Goal: Task Accomplishment & Management: Complete application form

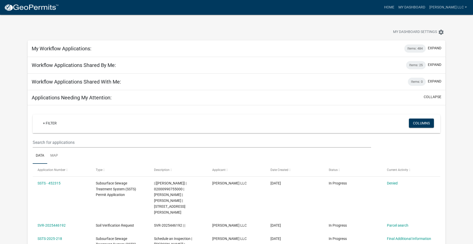
click at [68, 137] on wm-filter-builder "+ Filter Columns" at bounding box center [237, 130] width 408 height 33
click at [63, 145] on input "text" at bounding box center [202, 142] width 338 height 10
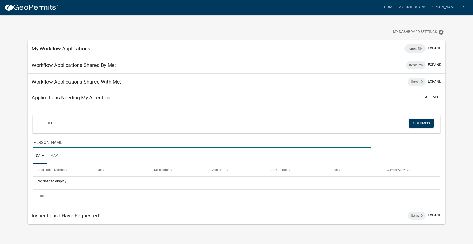
type input "[PERSON_NAME]"
click at [432, 46] on button "expand" at bounding box center [435, 47] width 14 height 5
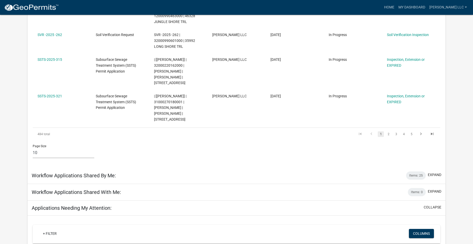
scroll to position [338, 0]
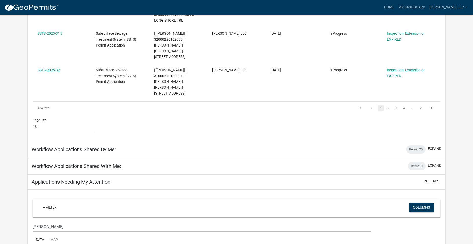
click at [439, 146] on button "expand" at bounding box center [435, 148] width 14 height 5
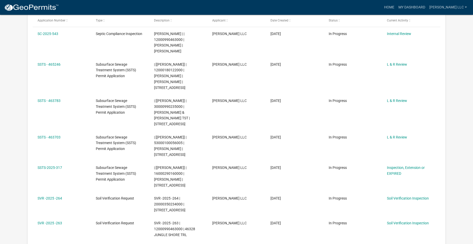
scroll to position [0, 0]
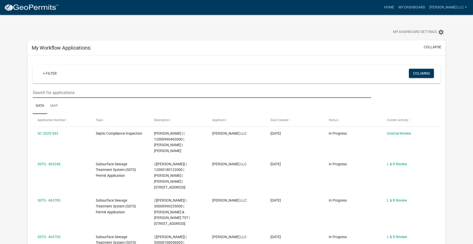
click at [55, 92] on input "text" at bounding box center [202, 92] width 338 height 10
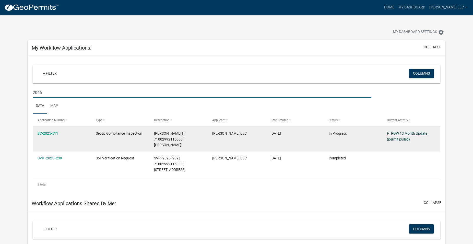
type input "2046"
click at [402, 138] on link "FTPGW 13 Month Update (permit pulled)" at bounding box center [407, 136] width 40 height 10
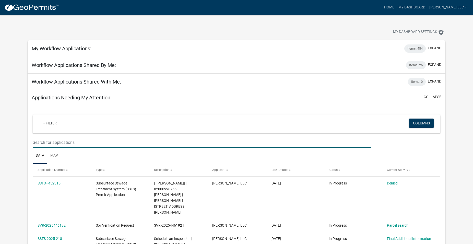
click at [72, 140] on input "text" at bounding box center [202, 142] width 338 height 10
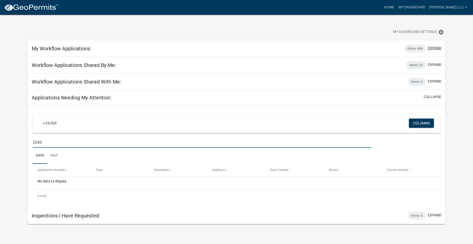
type input "2046"
click at [430, 47] on button "expand" at bounding box center [435, 47] width 14 height 5
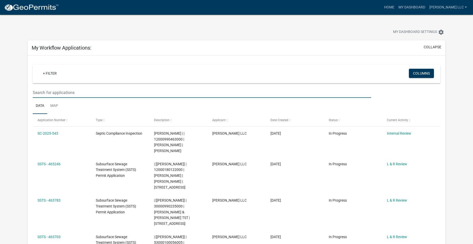
click at [76, 94] on input "text" at bounding box center [202, 92] width 338 height 10
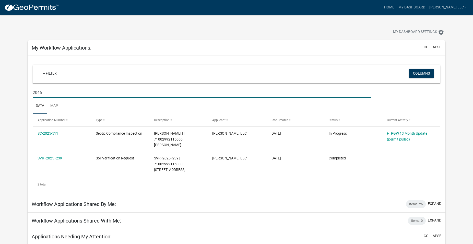
type input "2046"
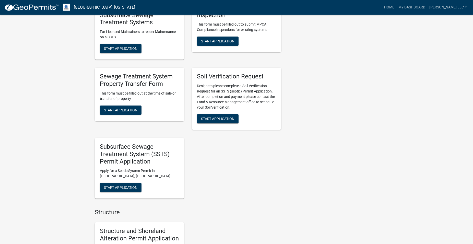
scroll to position [391, 0]
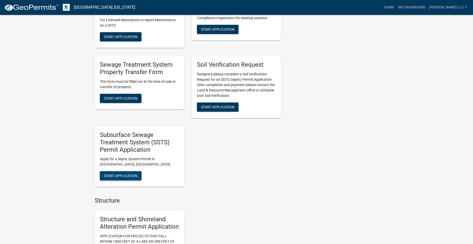
click at [121, 179] on button "Start Application" at bounding box center [121, 175] width 42 height 9
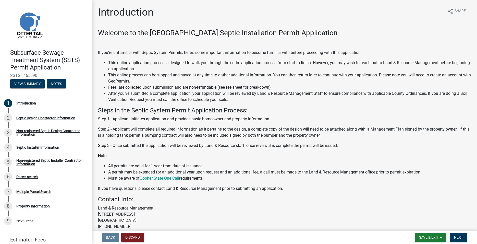
scroll to position [49, 0]
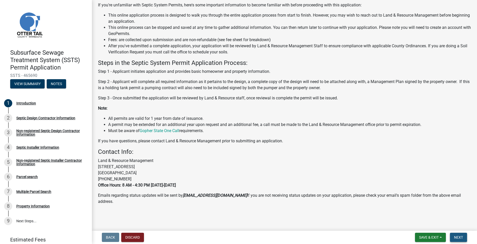
click at [461, 236] on span "Next" at bounding box center [458, 237] width 9 height 4
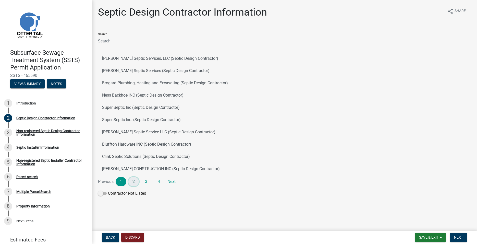
click at [131, 182] on link "2" at bounding box center [133, 181] width 11 height 9
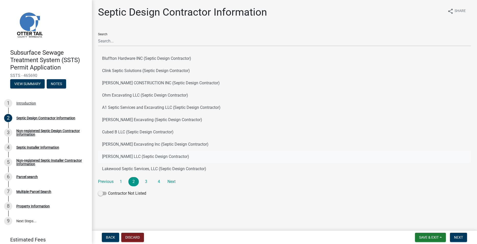
click at [119, 156] on button "Roisum LLC (Septic Design Contractor)" at bounding box center [284, 156] width 373 height 12
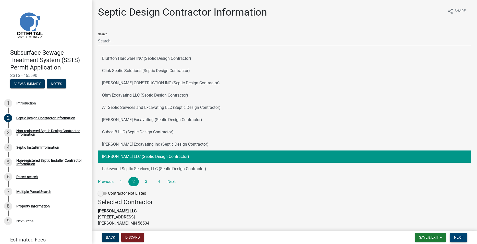
click at [456, 236] on span "Next" at bounding box center [458, 237] width 9 height 4
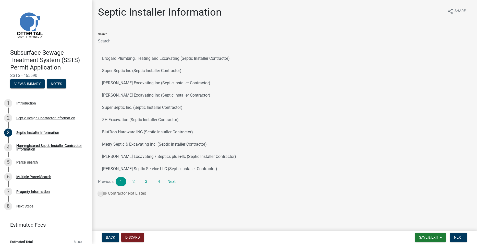
click at [102, 193] on span at bounding box center [102, 193] width 9 height 4
click at [108, 190] on input "Contractor Not Listed" at bounding box center [108, 190] width 0 height 0
click at [454, 236] on button "Next" at bounding box center [458, 237] width 17 height 9
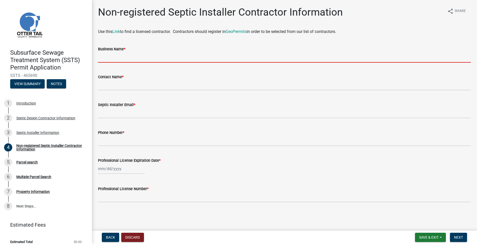
click at [109, 59] on input "Business Name *" at bounding box center [284, 57] width 373 height 10
paste input "Dirtworx Excavating LLC"
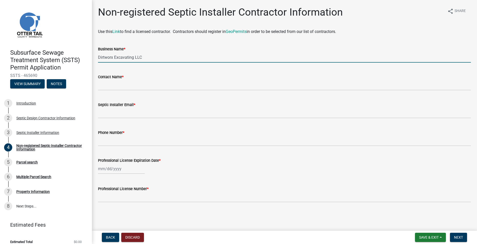
type input "Dirtworx Excavating LLC"
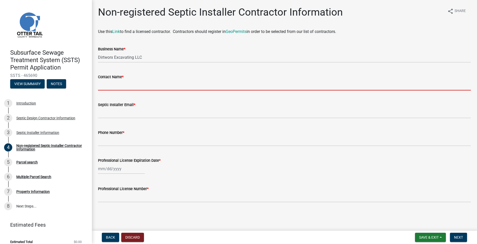
click at [108, 88] on input "Contact Name *" at bounding box center [284, 85] width 373 height 10
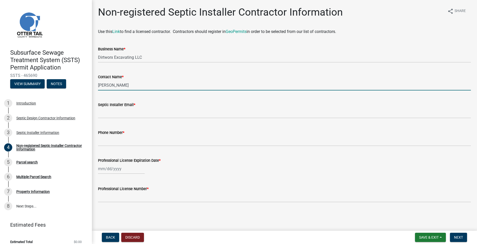
type input "Kyle Schlitsch"
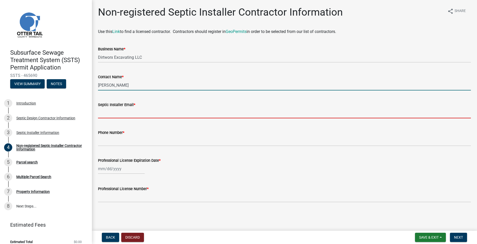
click at [102, 113] on input "Septic Installer Email *" at bounding box center [284, 113] width 373 height 10
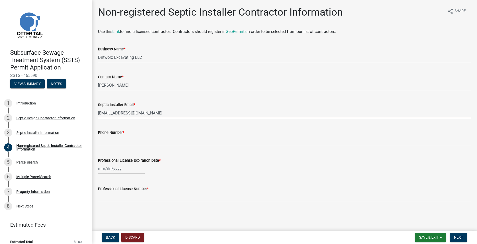
type input "dirtworxex@gmail.com"
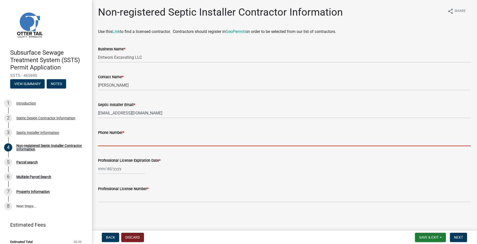
click at [104, 138] on input "Phone Number *" at bounding box center [284, 141] width 373 height 10
paste input "701-552-5518"
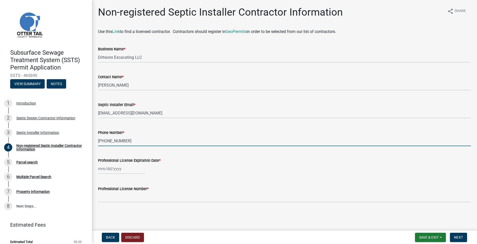
type input "701-552-5518"
click at [110, 170] on input "Professional License Expiration Date *" at bounding box center [121, 168] width 47 height 10
select select "8"
select select "2025"
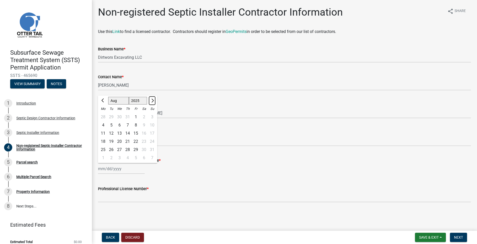
click at [150, 100] on button "Next month" at bounding box center [152, 100] width 6 height 8
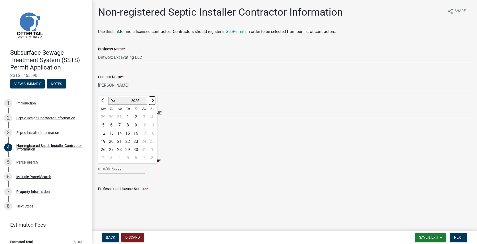
select select "1"
select select "2026"
click at [150, 100] on button "Next month" at bounding box center [152, 100] width 6 height 8
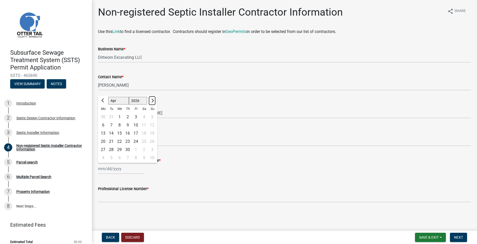
click at [150, 100] on button "Next month" at bounding box center [152, 100] width 6 height 8
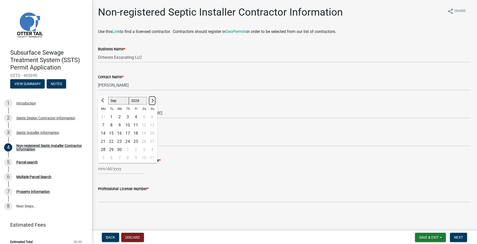
click at [150, 100] on button "Next month" at bounding box center [152, 100] width 6 height 8
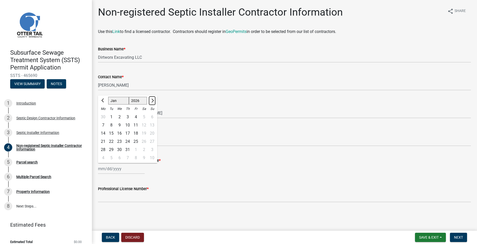
select select "2"
select select "2027"
click at [150, 100] on button "Next month" at bounding box center [152, 100] width 6 height 8
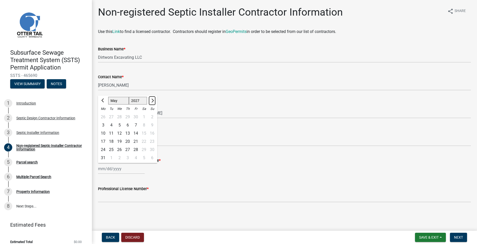
click at [150, 100] on button "Next month" at bounding box center [152, 100] width 6 height 8
select select "9"
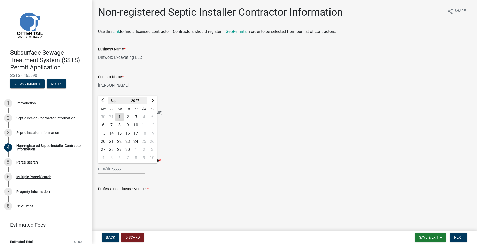
click at [127, 142] on div "23" at bounding box center [128, 141] width 8 height 8
type input "09/23/2027"
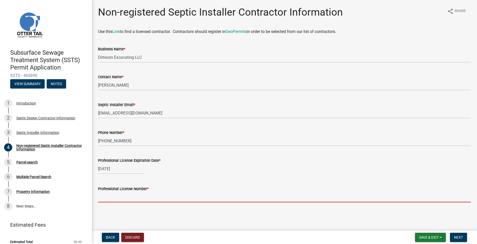
click at [116, 197] on input "Professional License Number *" at bounding box center [284, 197] width 373 height 10
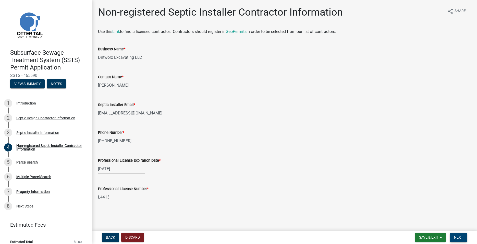
type input "L4413"
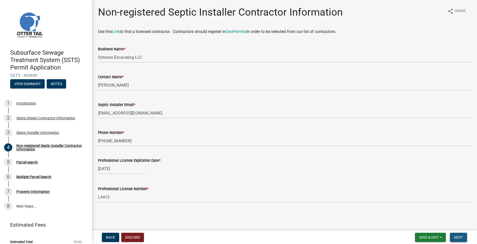
click at [456, 238] on span "Next" at bounding box center [458, 237] width 9 height 4
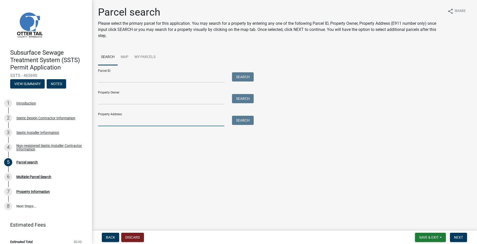
click at [117, 125] on input "Property Address:" at bounding box center [161, 121] width 126 height 10
type input "2046"
click at [236, 120] on button "Search" at bounding box center [243, 120] width 22 height 9
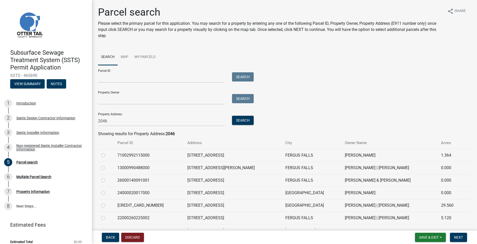
click at [107, 152] on label at bounding box center [107, 152] width 0 height 0
click at [107, 154] on input "radio" at bounding box center [108, 153] width 3 height 3
radio input "true"
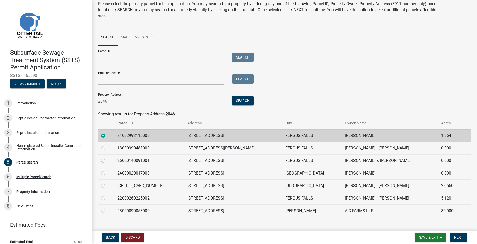
scroll to position [28, 0]
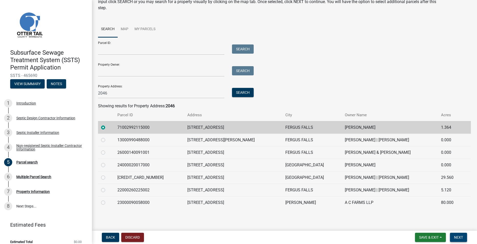
click at [456, 237] on span "Next" at bounding box center [458, 237] width 9 height 4
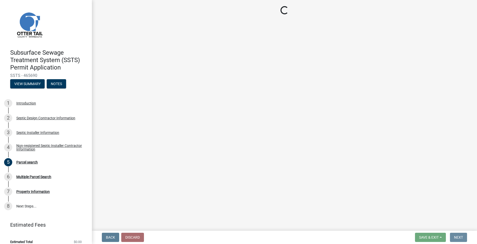
scroll to position [0, 0]
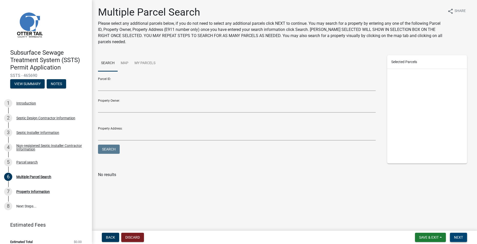
click at [462, 238] on span "Next" at bounding box center [458, 237] width 9 height 4
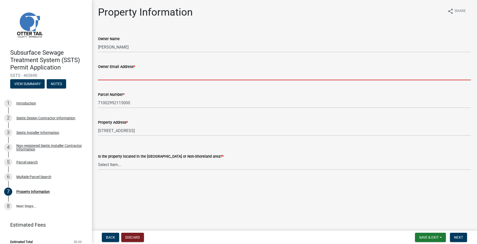
click at [129, 77] on input "Owner Email Address *" at bounding box center [284, 75] width 373 height 10
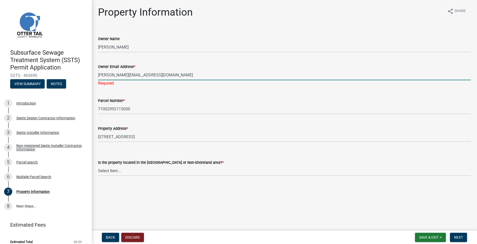
type input "noe@noemail.com"
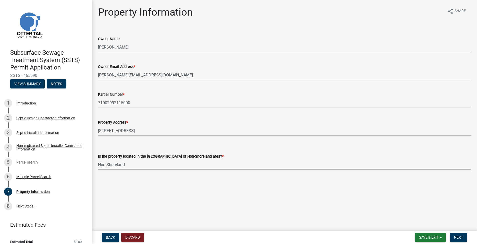
click option "Non-Shoreland" at bounding box center [0, 0] width 0 height 0
select select "5ed11e82-653f-4fcc-a472-8d95af57556c"
click at [463, 237] on span "Next" at bounding box center [458, 237] width 9 height 4
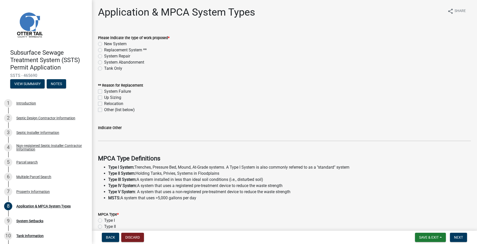
click at [100, 48] on div "Replacement System **" at bounding box center [284, 50] width 373 height 6
click at [104, 51] on label "Replacement System **" at bounding box center [125, 50] width 43 height 6
click at [104, 50] on input "Replacement System **" at bounding box center [105, 48] width 3 height 3
radio input "true"
click at [104, 90] on label "System Failure" at bounding box center [117, 91] width 27 height 6
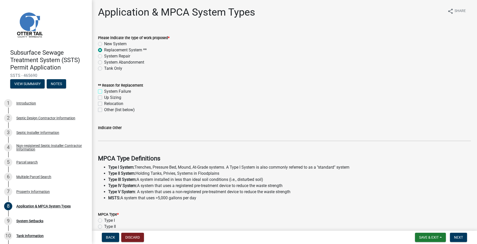
click at [104, 90] on input "System Failure" at bounding box center [105, 89] width 3 height 3
checkbox input "true"
checkbox input "false"
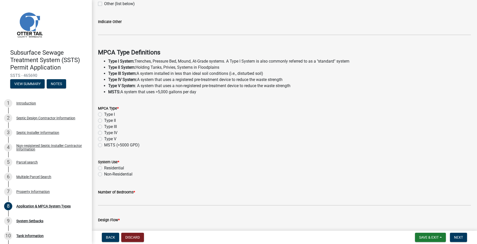
scroll to position [116, 0]
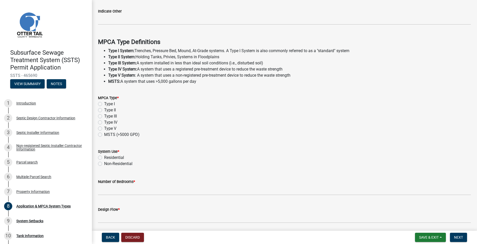
click at [104, 104] on label "Type I" at bounding box center [109, 104] width 11 height 6
click at [104, 104] on input "Type I" at bounding box center [105, 102] width 3 height 3
radio input "true"
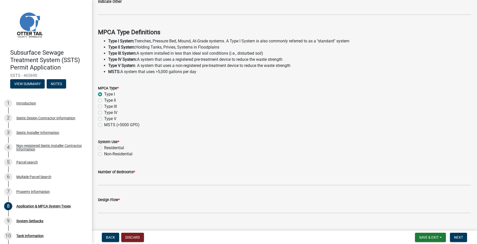
scroll to position [136, 0]
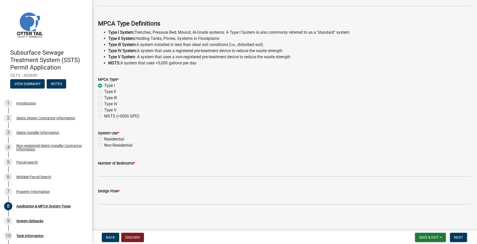
click at [104, 139] on label "Residential" at bounding box center [114, 139] width 20 height 6
click at [104, 139] on input "Residential" at bounding box center [105, 137] width 3 height 3
radio input "true"
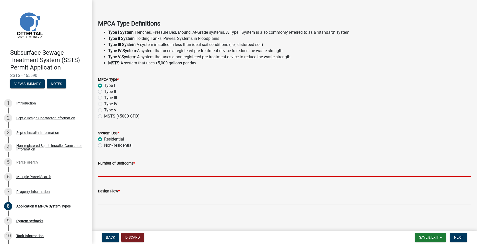
click at [104, 171] on input "Number of Bedrooms *" at bounding box center [284, 171] width 373 height 10
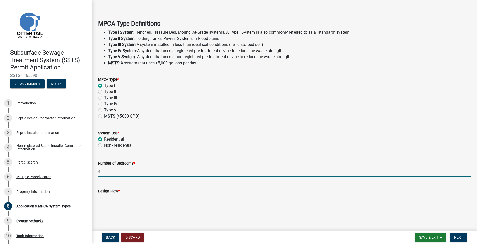
type input "4"
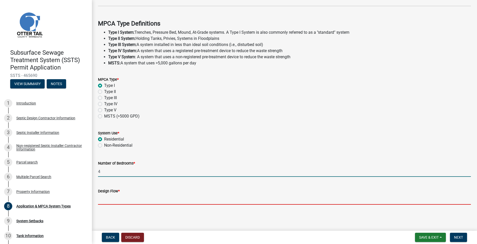
click at [111, 202] on input "Design Flow *" at bounding box center [284, 199] width 373 height 10
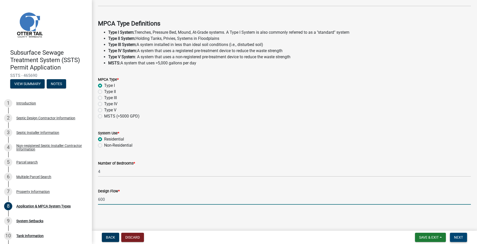
type input "600"
click at [459, 237] on span "Next" at bounding box center [458, 237] width 9 height 4
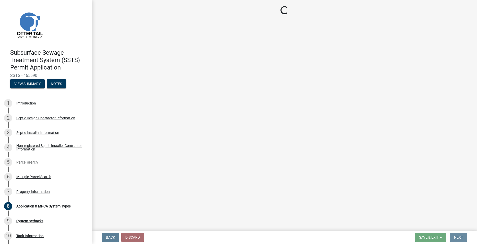
scroll to position [0, 0]
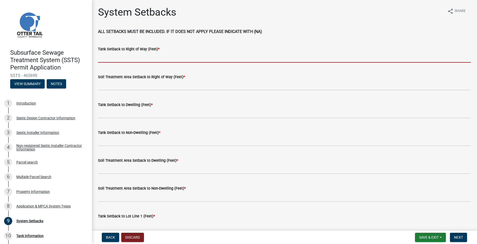
click at [122, 57] on input "Tank Setback to Right of Way (Feet) *" at bounding box center [284, 57] width 373 height 10
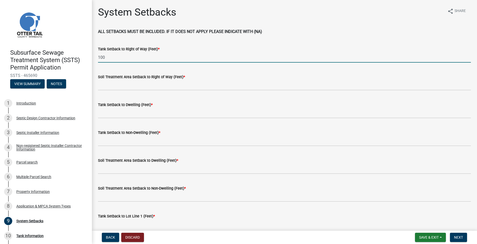
type input "100"
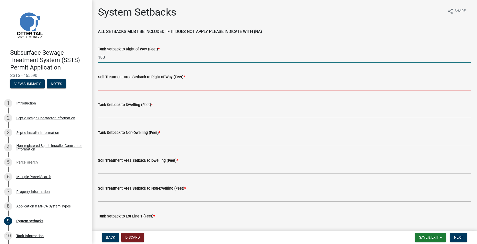
click at [113, 88] on input "Soil Treatment Area Setback to Right of Way (Feet) *" at bounding box center [284, 85] width 373 height 10
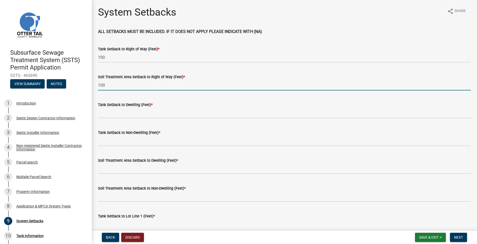
type input "100"
drag, startPoint x: 110, startPoint y: 104, endPoint x: 110, endPoint y: 107, distance: 3.6
click at [110, 106] on label "Tank Setback to Dwelling (Feet) *" at bounding box center [125, 105] width 55 height 4
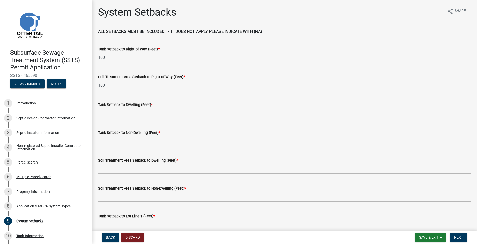
click at [110, 112] on input "Tank Setback to Dwelling (Feet) *" at bounding box center [284, 113] width 373 height 10
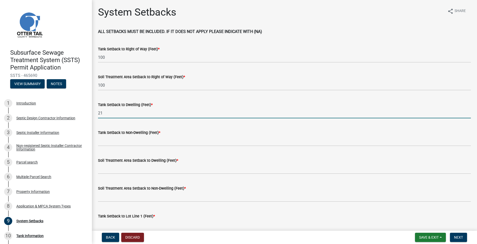
type input "21"
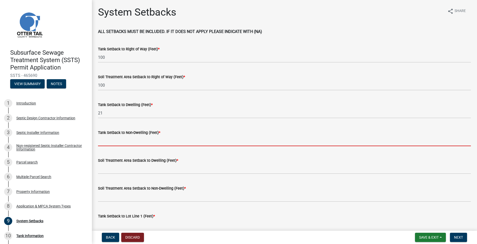
click at [112, 141] on input "Tank Setback to Non-Dwelling (Feet) *" at bounding box center [284, 141] width 373 height 10
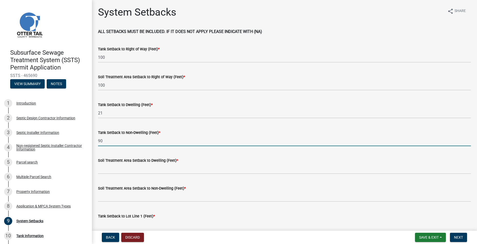
type input "90"
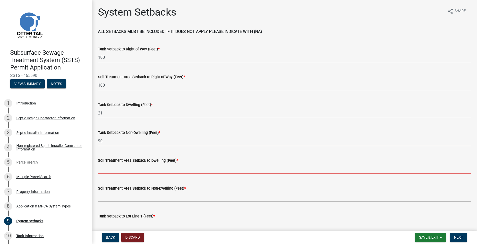
click at [112, 168] on input "Soil Treatment Area Setback to Dwelling (Feet) *" at bounding box center [284, 168] width 373 height 10
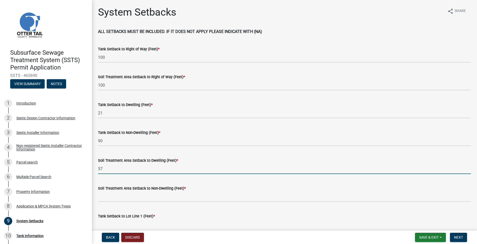
type input "57"
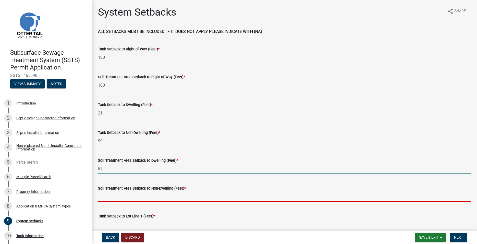
click at [113, 197] on input "Soil Treatment Area Setback to Non-Dwelling (Feet) *" at bounding box center [284, 196] width 373 height 10
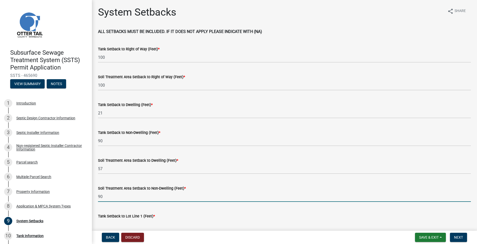
scroll to position [58, 0]
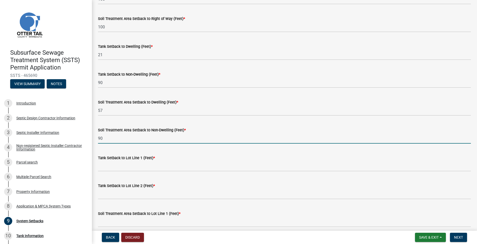
type input "90"
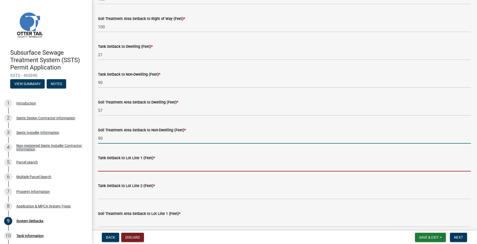
click at [121, 165] on input "Tank Setback to Lot Line 1 (Feet) *" at bounding box center [284, 166] width 373 height 10
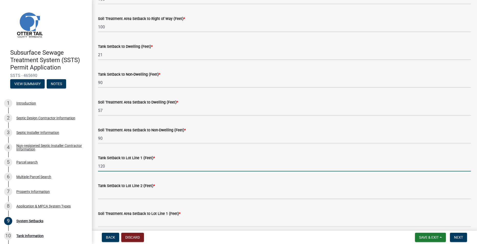
type input "120"
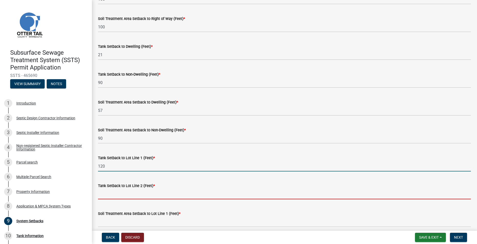
click at [107, 192] on input "Tank Setback to Lot Line 2 (Feet) *" at bounding box center [284, 194] width 373 height 10
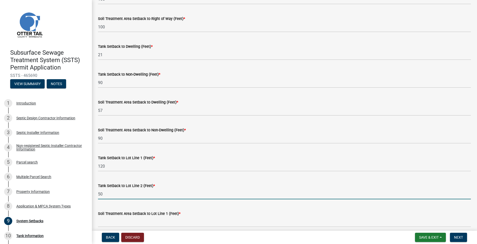
type input "5"
type input "60"
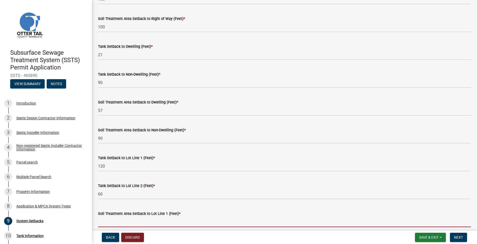
click at [112, 219] on input "Soil Treatment Area Setback to Lot Line 1 (Feet) *" at bounding box center [284, 221] width 373 height 10
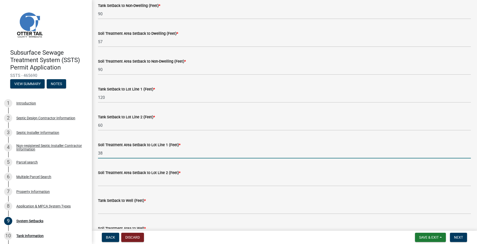
scroll to position [146, 0]
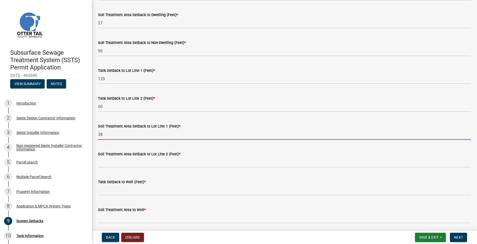
type input "38"
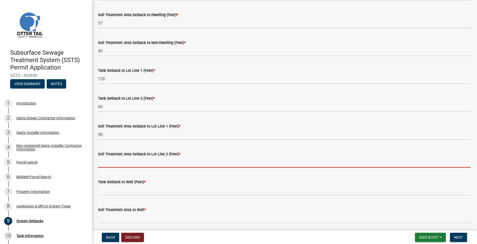
click at [113, 158] on input "Soil Treatment Area Setback to Lot Line 2 (Feet) *" at bounding box center [284, 162] width 373 height 10
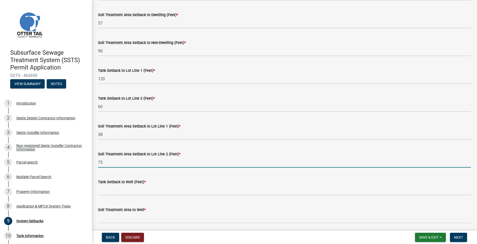
type input "75"
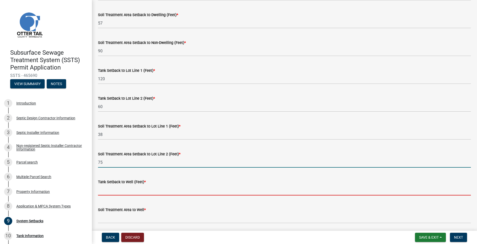
click at [125, 192] on input "Tank Setback to Well (Feet) *" at bounding box center [284, 190] width 373 height 10
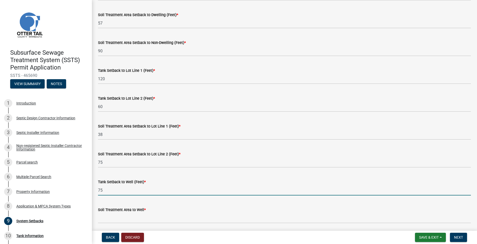
type input "75"
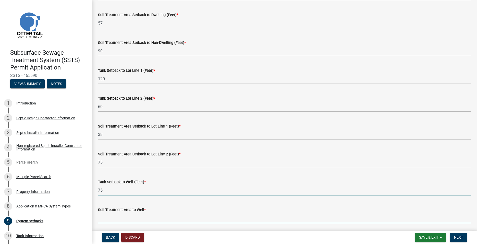
click at [122, 214] on input "Soil Treatment Area to Well *" at bounding box center [284, 218] width 373 height 10
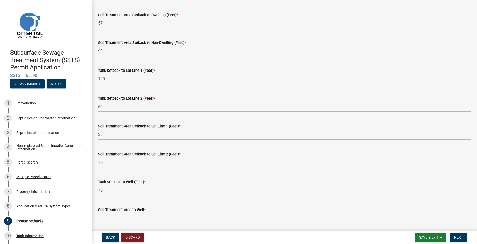
type input "4"
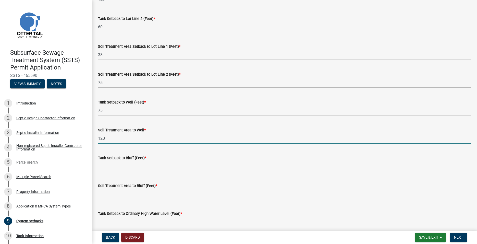
scroll to position [233, 0]
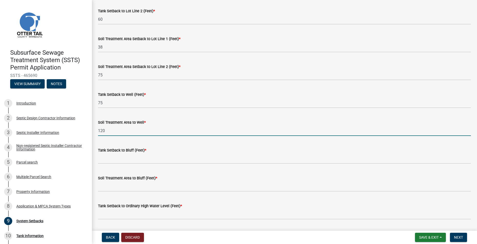
type input "120"
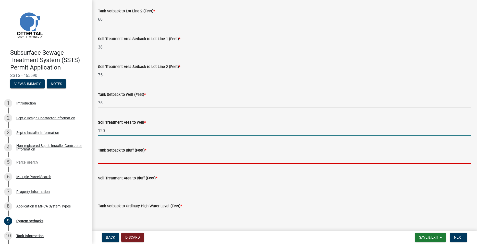
click at [114, 160] on input "Tank Setback to Bluff (Feet) *" at bounding box center [284, 158] width 373 height 10
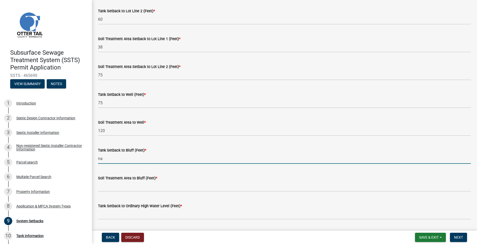
type input "na"
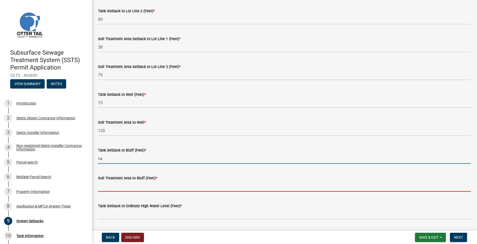
click at [109, 185] on input "Soil Treatment Area to Bluff (Feet) *" at bounding box center [284, 186] width 373 height 10
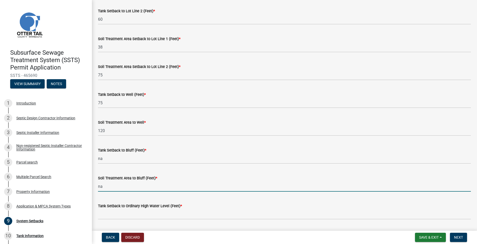
type input "na"
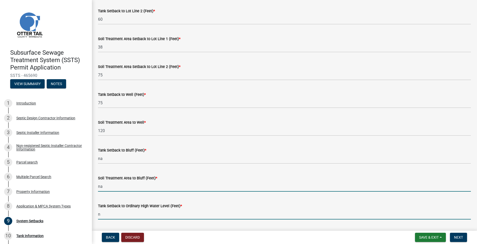
click at [104, 212] on input "n" at bounding box center [284, 214] width 373 height 10
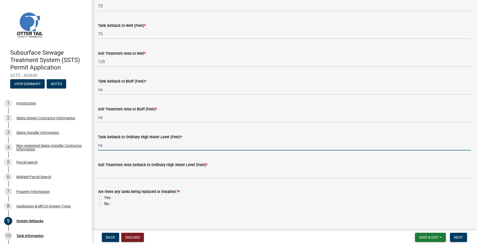
scroll to position [305, 0]
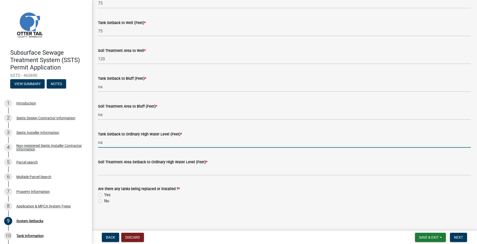
type input "na"
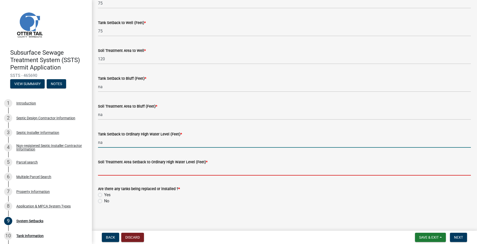
click at [111, 170] on input "Soil Treatment Area Setback to Ordinary High Water Level (Feet) *" at bounding box center [284, 170] width 373 height 10
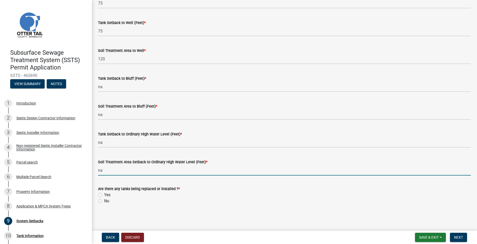
type input "na"
click at [104, 195] on label "Yes" at bounding box center [107, 195] width 6 height 6
click at [104, 195] on input "Yes" at bounding box center [105, 193] width 3 height 3
radio input "true"
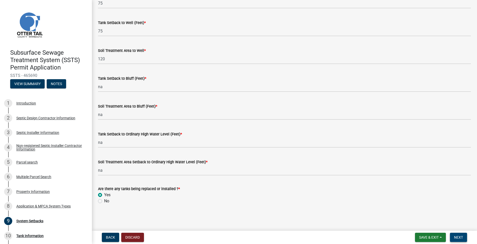
drag, startPoint x: 459, startPoint y: 238, endPoint x: 457, endPoint y: 235, distance: 3.2
click at [460, 238] on span "Next" at bounding box center [458, 237] width 9 height 4
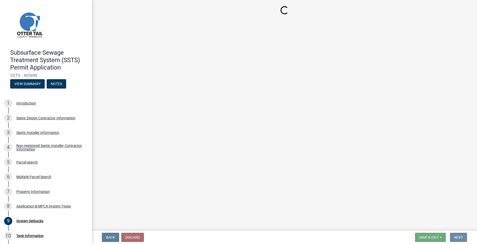
scroll to position [0, 0]
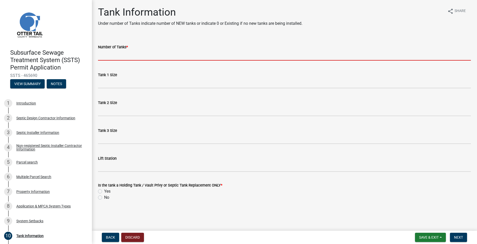
click at [118, 58] on input "Number of Tanks *" at bounding box center [284, 55] width 373 height 10
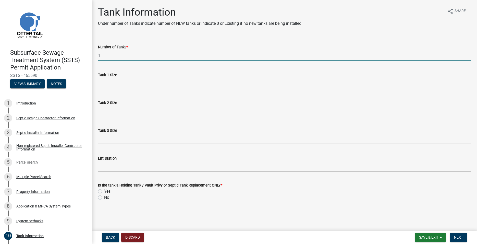
type input "1"
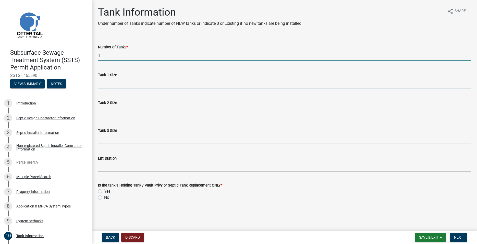
click at [121, 81] on input "Tank 1 Size" at bounding box center [284, 83] width 373 height 10
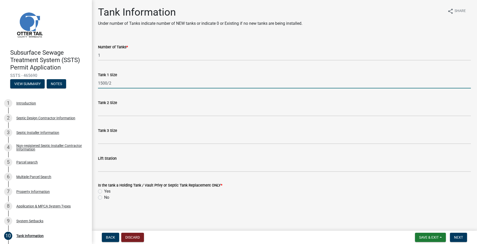
type input "1500/2"
click at [104, 198] on label "No" at bounding box center [106, 197] width 5 height 6
click at [104, 198] on input "No" at bounding box center [105, 195] width 3 height 3
radio input "true"
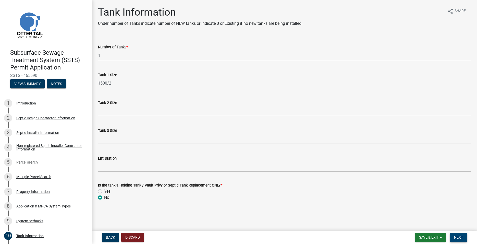
click at [464, 240] on button "Next" at bounding box center [458, 237] width 17 height 9
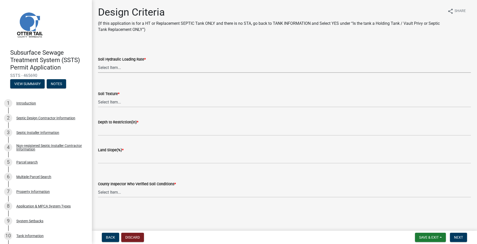
click at [98, 62] on select "Select Item... 1.6 gpd/ft2 1.2 gpd/ft2 1.0 gpd/ft2 0.87 gpd/ft2 0.78 gpd/ft2 0.…" at bounding box center [284, 67] width 373 height 10
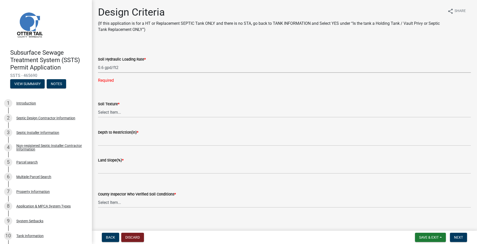
click option "0.6 gpd/ft2" at bounding box center [0, 0] width 0 height 0
select select "48244220-b2d5-4708-94fb-eec21d20ddbb"
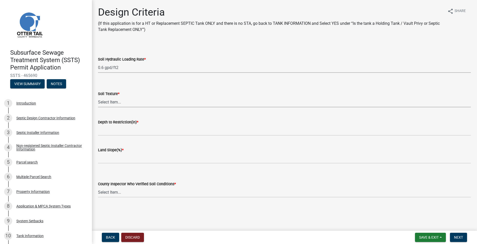
click at [98, 97] on select "Select Item... Coarse Sand (COS) Sand (S) Fine Sand (FS) Very Fine Sand (VFS) L…" at bounding box center [284, 102] width 373 height 10
click option "Loam (L)" at bounding box center [0, 0] width 0 height 0
select select "4229e383-8b85-4b32-ab4b-b432a830edeb"
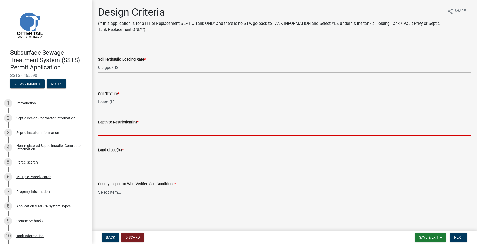
click at [116, 132] on input "Depth to Restriction(in) *" at bounding box center [284, 130] width 373 height 10
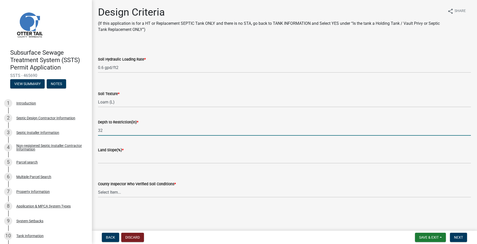
type input "32"
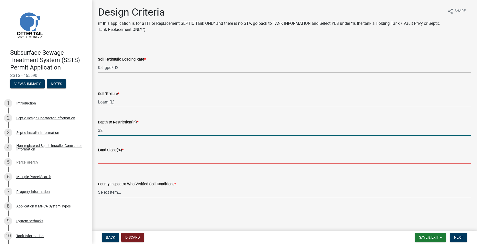
click at [118, 155] on input "Land Slope(%) *" at bounding box center [284, 158] width 373 height 10
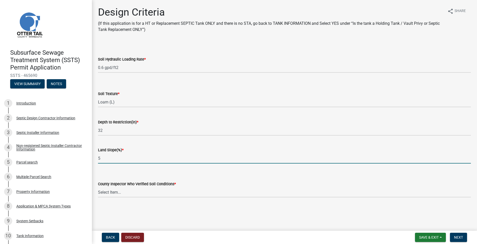
type input "5"
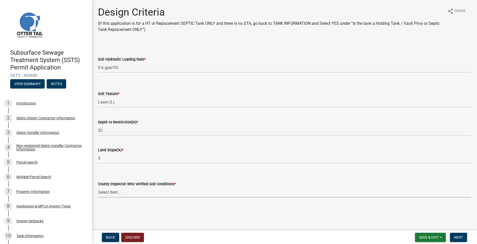
click at [98, 187] on select "Select Item... Alexis Newark Andrea Perales Brittany Tollefson Chris LeClair Co…" at bounding box center [284, 192] width 373 height 10
click option "Elizabeth Plaster" at bounding box center [0, 0] width 0 height 0
select select "643267e1-855b-462d-a385-c521968adb40"
click at [462, 238] on span "Next" at bounding box center [458, 237] width 9 height 4
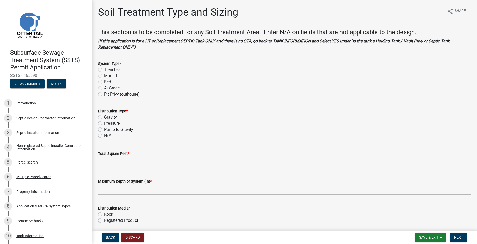
click at [104, 77] on label "Mound" at bounding box center [110, 76] width 13 height 6
click at [104, 76] on input "Mound" at bounding box center [105, 74] width 3 height 3
radio input "true"
click at [102, 125] on div "Pressure" at bounding box center [284, 123] width 373 height 6
click at [104, 123] on label "Pressure" at bounding box center [112, 123] width 16 height 6
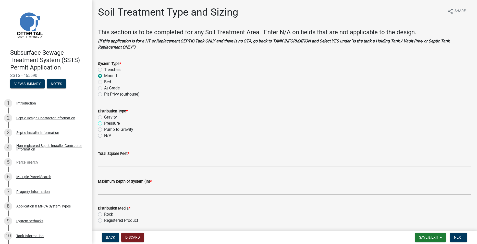
click at [104, 123] on input "Pressure" at bounding box center [105, 121] width 3 height 3
radio input "true"
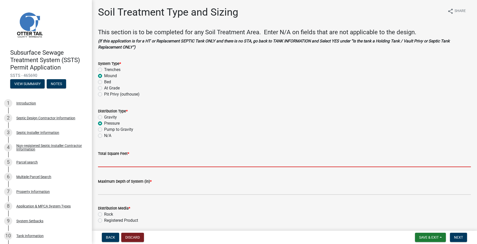
click at [110, 163] on input "Total Square Feet *" at bounding box center [284, 161] width 373 height 10
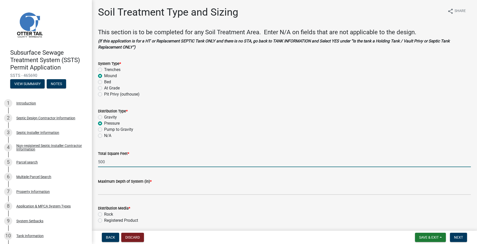
type input "500"
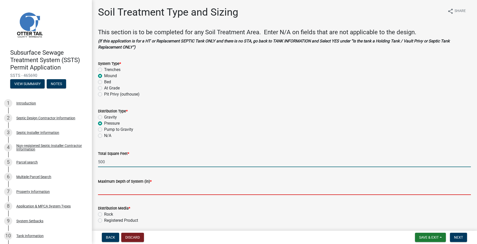
click at [116, 187] on input "Maximum Depth of System (in) *" at bounding box center [284, 189] width 373 height 10
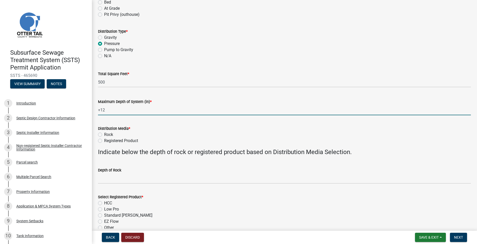
scroll to position [87, 0]
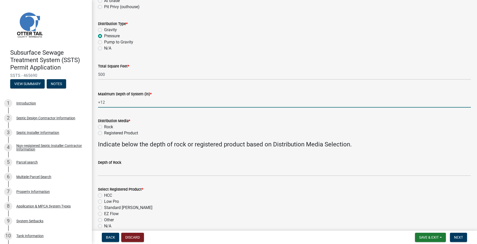
type input "+12"
click at [104, 127] on label "Rock" at bounding box center [108, 127] width 9 height 6
click at [104, 127] on input "Rock" at bounding box center [105, 125] width 3 height 3
radio input "true"
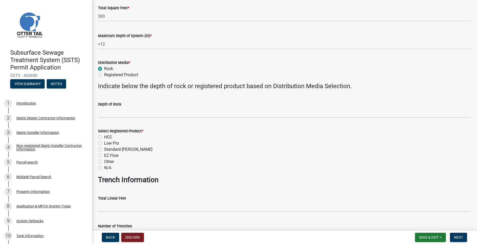
scroll to position [175, 0]
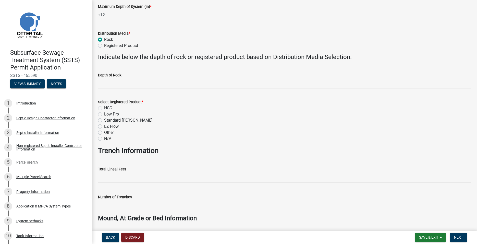
click at [104, 138] on label "N/A" at bounding box center [107, 139] width 7 height 6
click at [104, 138] on input "N/A" at bounding box center [105, 137] width 3 height 3
radio input "true"
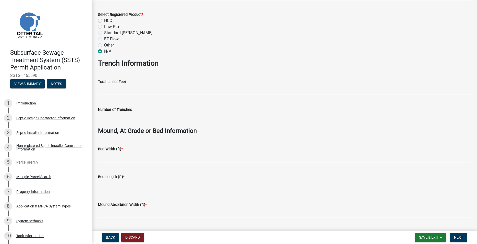
scroll to position [291, 0]
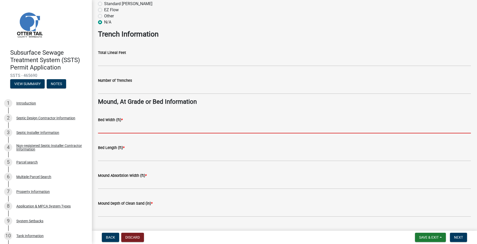
click at [109, 128] on input "Bed Width (ft) *" at bounding box center [284, 128] width 373 height 10
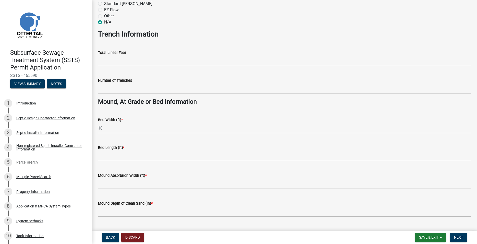
type input "10"
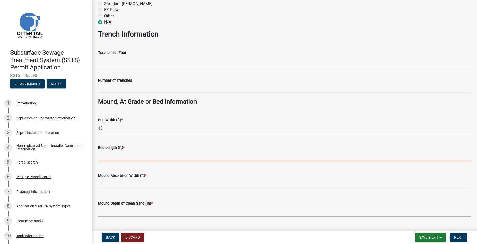
click at [99, 155] on input "Bed Length (ft) *" at bounding box center [284, 156] width 373 height 10
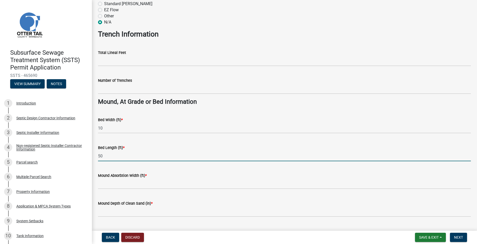
type input "50"
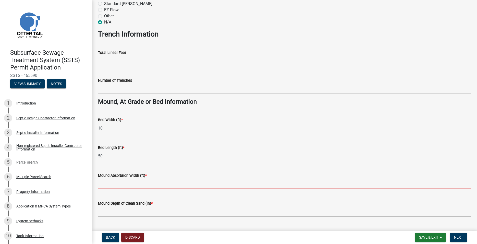
click at [118, 184] on input "Mound Absorbtion Width (ft) *" at bounding box center [284, 183] width 373 height 10
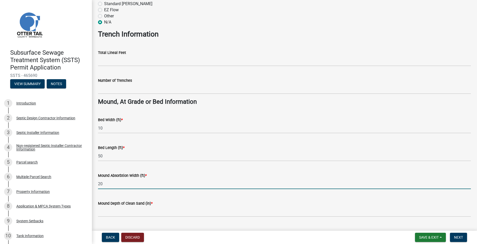
type input "20"
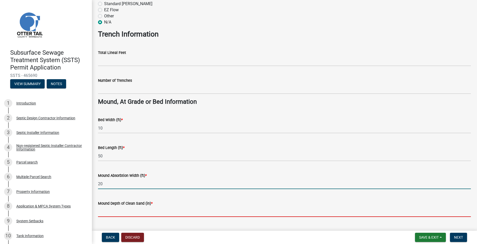
click at [118, 209] on input "Mound Depth of Clean Sand (in) *" at bounding box center [284, 211] width 373 height 10
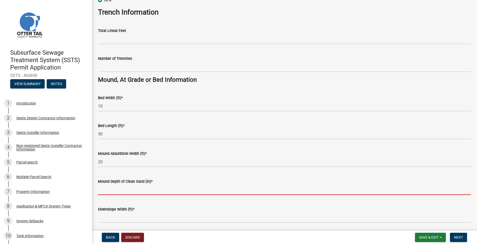
scroll to position [359, 0]
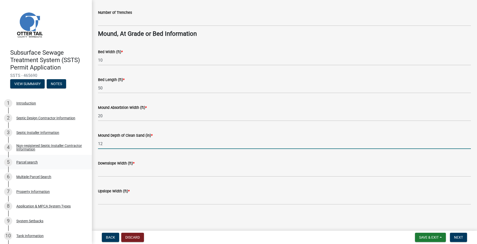
type input "12"
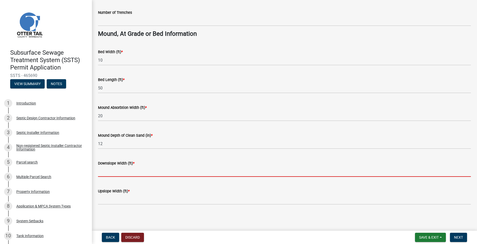
click at [111, 174] on input "Downslope Width (ft) *" at bounding box center [284, 171] width 373 height 10
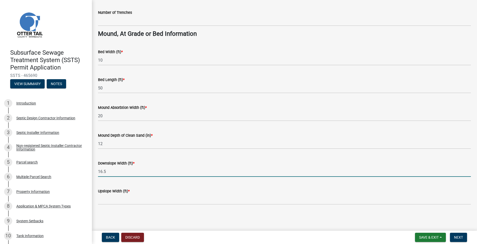
type input "16.5"
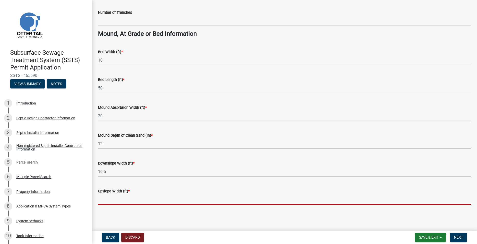
click at [108, 196] on input "Upslope Width (ft) *" at bounding box center [284, 199] width 373 height 10
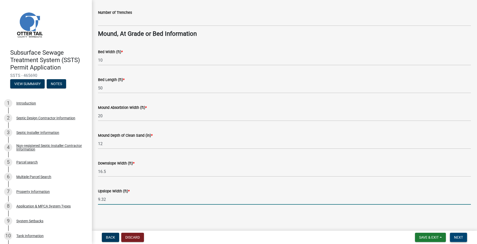
type input "9.32"
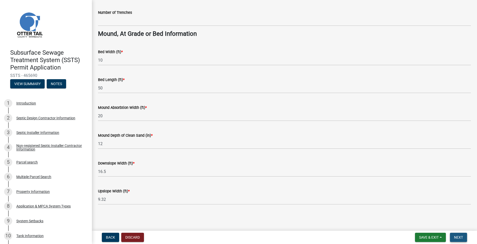
click at [462, 239] on span "Next" at bounding box center [458, 237] width 9 height 4
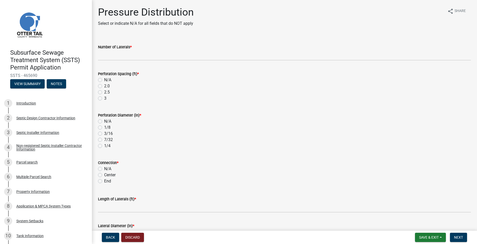
click at [104, 97] on label "3" at bounding box center [105, 98] width 2 height 6
click at [104, 97] on input "3" at bounding box center [105, 96] width 3 height 3
radio input "true"
click at [104, 145] on label "1/4" at bounding box center [107, 146] width 6 height 6
click at [104, 145] on input "1/4" at bounding box center [105, 144] width 3 height 3
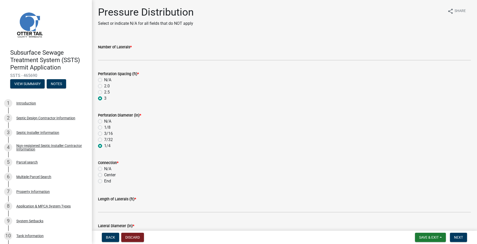
radio input "true"
click at [104, 182] on label "End" at bounding box center [107, 181] width 7 height 6
click at [104, 181] on input "End" at bounding box center [105, 179] width 3 height 3
radio input "true"
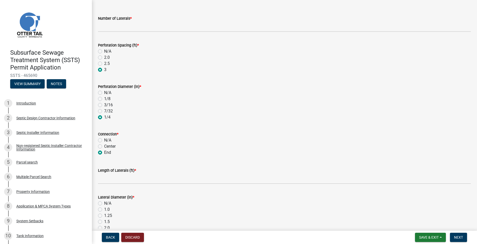
scroll to position [87, 0]
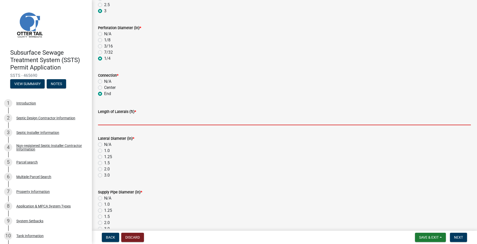
click at [113, 122] on input "Length of Laterals (ft) *" at bounding box center [284, 120] width 373 height 10
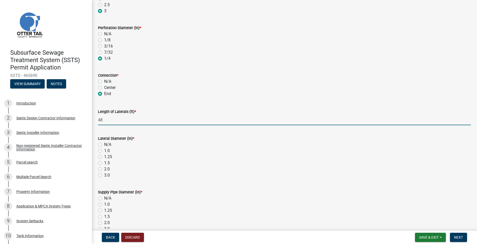
type input "48"
click at [104, 168] on label "2.0" at bounding box center [107, 169] width 6 height 6
click at [104, 168] on input "2.0" at bounding box center [105, 167] width 3 height 3
radio input "true"
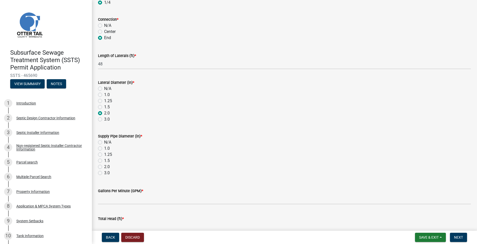
scroll to position [146, 0]
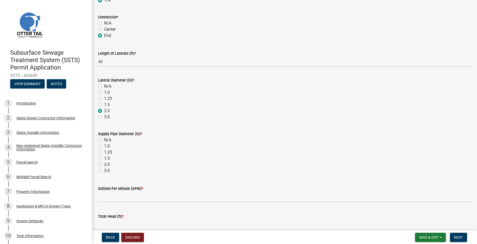
click at [104, 164] on label "2.0" at bounding box center [107, 164] width 6 height 6
click at [104, 164] on input "2.0" at bounding box center [105, 162] width 3 height 3
radio input "true"
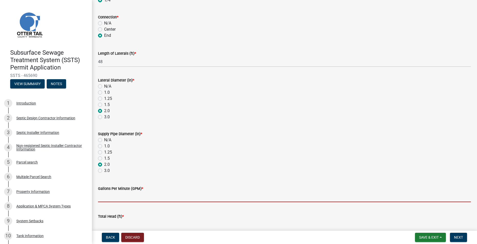
click at [115, 197] on input "Gallons Per Minute (GPM) *" at bounding box center [284, 196] width 373 height 10
click at [103, 194] on input "Gallons Per Minute (GPM) *" at bounding box center [284, 196] width 373 height 10
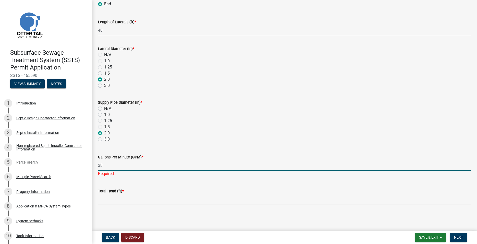
type input "38"
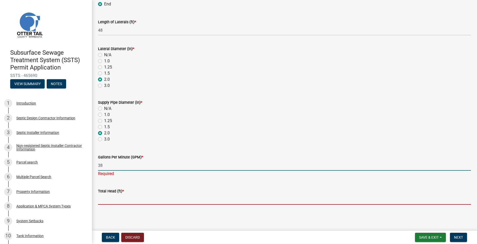
click at [105, 199] on input "Total Head (ft) *" at bounding box center [284, 199] width 373 height 10
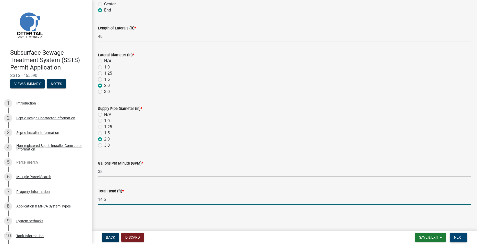
type input "14.5"
click at [452, 239] on button "Next" at bounding box center [458, 237] width 17 height 9
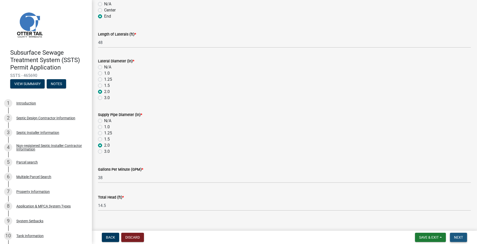
scroll to position [177, 0]
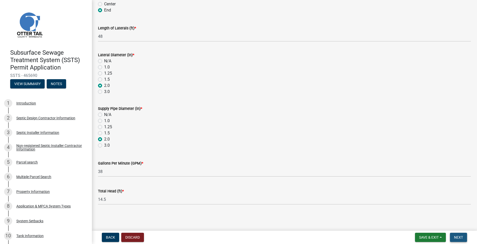
click at [455, 239] on span "Next" at bounding box center [458, 237] width 9 height 4
click at [461, 238] on span "Next" at bounding box center [458, 237] width 9 height 4
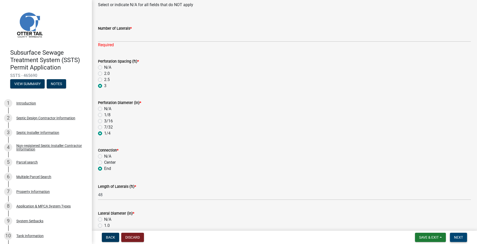
scroll to position [0, 0]
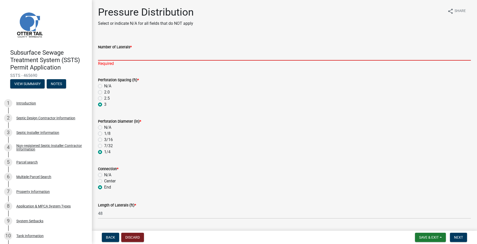
click at [111, 55] on input "Number of Laterals *" at bounding box center [284, 55] width 373 height 10
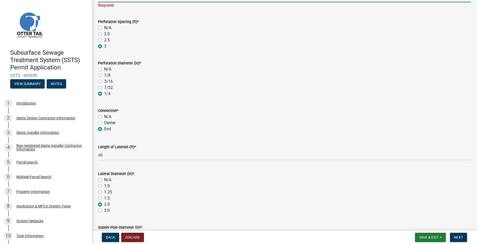
scroll to position [177, 0]
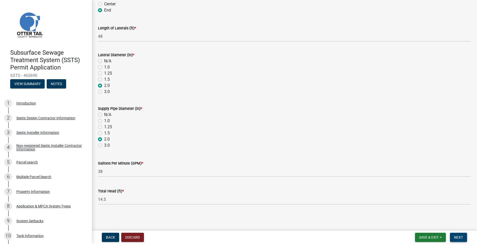
type input "3"
click at [459, 238] on span "Next" at bounding box center [458, 237] width 9 height 4
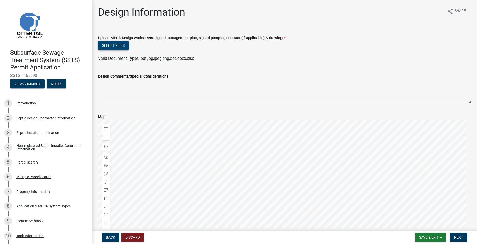
click at [117, 47] on button "Select files" at bounding box center [113, 45] width 31 height 9
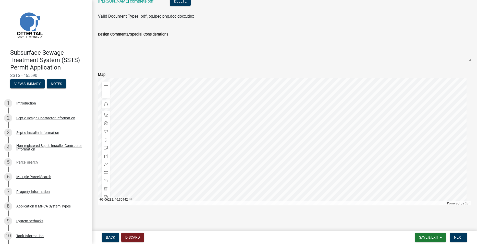
scroll to position [62, 0]
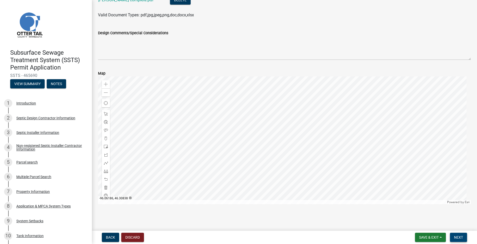
click at [460, 238] on span "Next" at bounding box center [458, 237] width 9 height 4
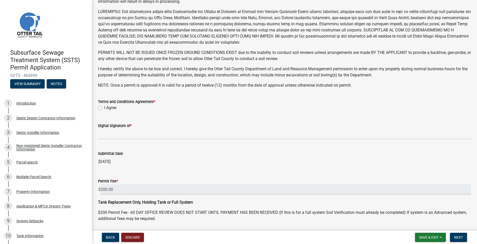
scroll to position [96, 0]
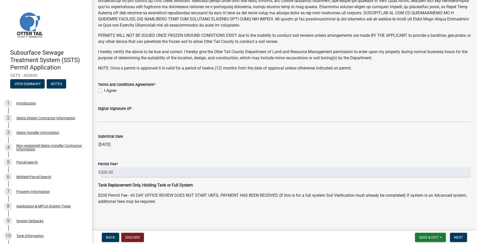
click at [104, 90] on label "I Agree" at bounding box center [110, 91] width 12 height 6
click at [104, 90] on input "I Agree" at bounding box center [105, 89] width 3 height 3
checkbox input "true"
click at [111, 124] on wm-data-entity-input "Digital Signature of *" at bounding box center [284, 112] width 373 height 28
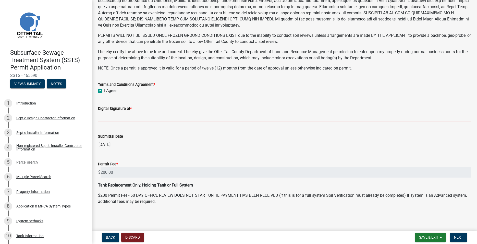
click at [110, 118] on input "Digital Signature of *" at bounding box center [284, 117] width 373 height 10
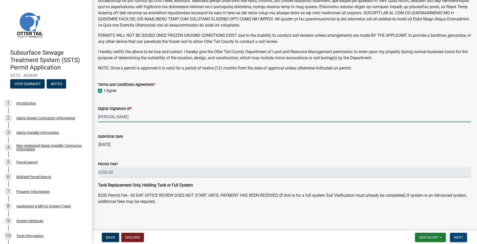
type input "Trevor Roisum"
click at [457, 234] on button "Next" at bounding box center [458, 237] width 17 height 9
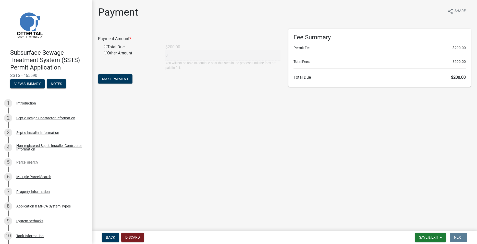
click at [105, 47] on input "radio" at bounding box center [105, 46] width 3 height 3
radio input "true"
type input "200"
click at [118, 76] on button "Make Payment" at bounding box center [115, 78] width 34 height 9
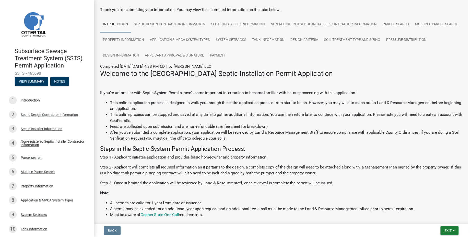
scroll to position [116, 0]
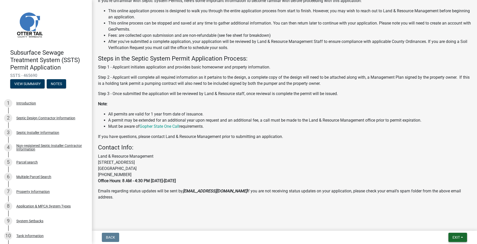
click at [462, 235] on button "Exit" at bounding box center [458, 237] width 19 height 9
click at [445, 224] on button "Save & Exit" at bounding box center [446, 224] width 41 height 12
